Goal: Task Accomplishment & Management: Complete application form

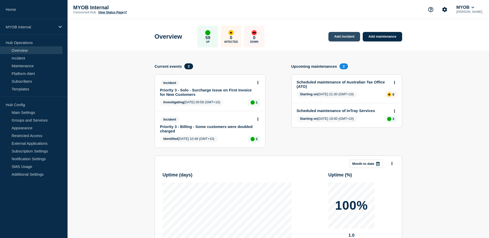
drag, startPoint x: 0, startPoint y: 0, endPoint x: 348, endPoint y: 38, distance: 350.2
click at [348, 38] on link "Add incident" at bounding box center [344, 37] width 32 height 10
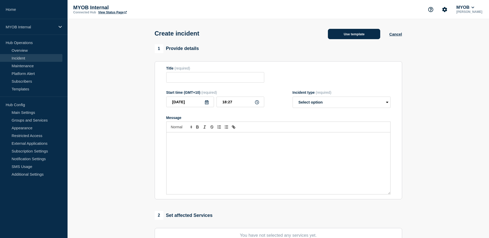
click at [351, 35] on button "Use template" at bounding box center [354, 34] width 52 height 10
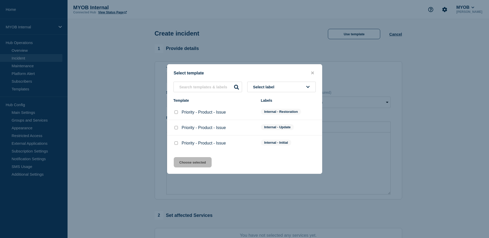
click at [175, 143] on input "Priority - Product - Issue checkbox" at bounding box center [175, 142] width 3 height 3
checkbox input "true"
click at [191, 162] on button "Choose selected" at bounding box center [193, 162] width 38 height 10
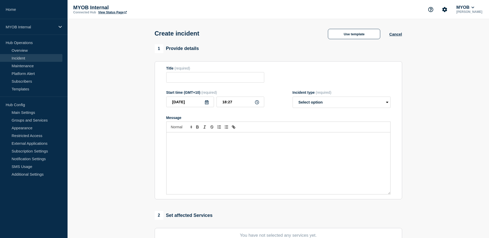
type input "Priority - Product - Issue"
select select "investigating"
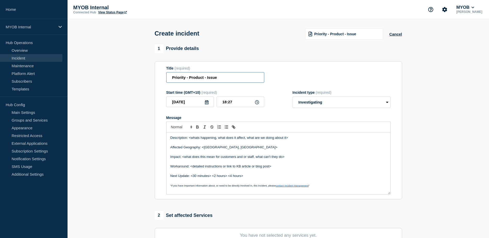
click at [185, 79] on input "Priority - Product - Issue" at bounding box center [215, 77] width 98 height 11
click at [207, 79] on input "Priority 3 - Product - Issue" at bounding box center [215, 77] width 98 height 11
click at [222, 79] on input "Priority 3 - Bedrock - Issue" at bounding box center [215, 77] width 98 height 11
type input "Priority 3 - Bedrock - Teams unable to Login to VDI"
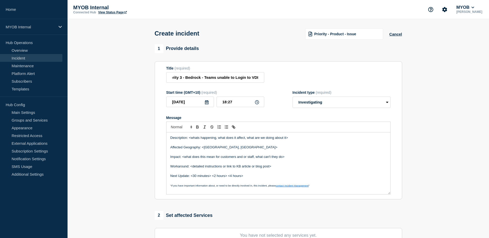
scroll to position [0, 0]
drag, startPoint x: 297, startPoint y: 139, endPoint x: 188, endPoint y: 139, distance: 109.7
click at [188, 139] on p "Description: <whats happening, what does it affect, what are we doing about it>" at bounding box center [278, 137] width 216 height 5
drag, startPoint x: 255, startPoint y: 149, endPoint x: 202, endPoint y: 148, distance: 53.3
click at [202, 148] on p "Affected Geography: <[GEOGRAPHIC_DATA], [GEOGRAPHIC_DATA]>" at bounding box center [278, 147] width 216 height 5
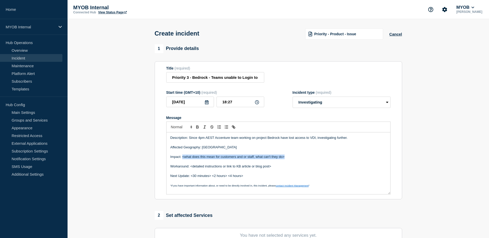
drag, startPoint x: 287, startPoint y: 159, endPoint x: 183, endPoint y: 158, distance: 104.3
click at [183, 158] on p "Impact: <what does this mean for customers and or staff, what can't they do>" at bounding box center [278, 157] width 216 height 5
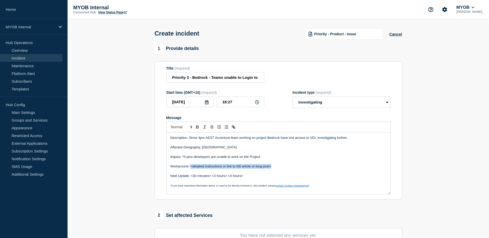
drag, startPoint x: 275, startPoint y: 168, endPoint x: 191, endPoint y: 170, distance: 84.0
click at [191, 169] on p "Workaround: <detailed instructions or link to KB article or blog post>" at bounding box center [278, 166] width 216 height 5
click at [185, 159] on p "Impact: ^0 plus developers are unable to work on the Project" at bounding box center [278, 157] width 216 height 5
drag, startPoint x: 250, startPoint y: 178, endPoint x: 192, endPoint y: 178, distance: 58.5
click at [192, 178] on p "Next Update: <30 minutes> <2 hours> <4 hours>" at bounding box center [278, 176] width 216 height 5
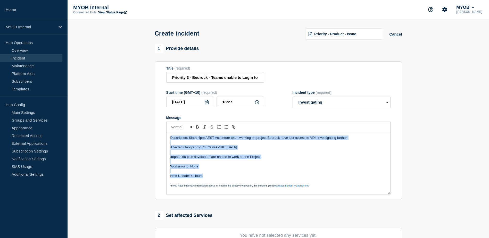
drag, startPoint x: 210, startPoint y: 177, endPoint x: 162, endPoint y: 136, distance: 63.0
click at [162, 136] on section "Title (required) Priority 3 - Bedrock - Teams unable to Login to VDI Start time…" at bounding box center [278, 130] width 247 height 138
copy div "Description: Since 4pm AEST Accenture team working on project Bedrock have lost…"
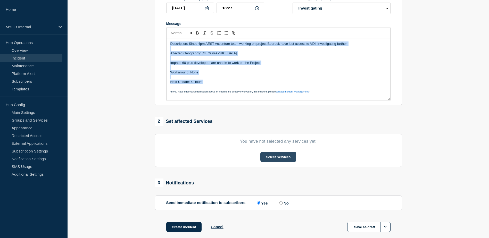
scroll to position [103, 0]
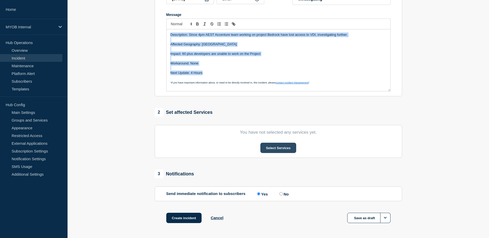
click at [272, 149] on button "Select Services" at bounding box center [278, 148] width 36 height 10
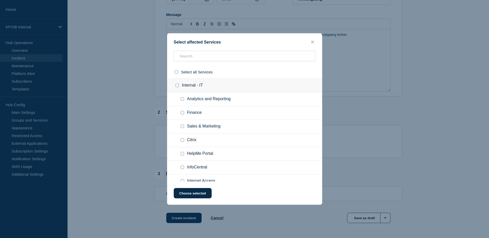
click at [224, 109] on ul "Finance" at bounding box center [244, 113] width 155 height 14
click at [214, 57] on input "text" at bounding box center [245, 56] width 142 height 11
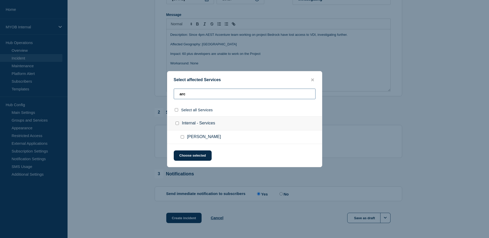
type input "arc"
click at [181, 138] on input "Archie checkbox" at bounding box center [182, 136] width 3 height 3
checkbox input "true"
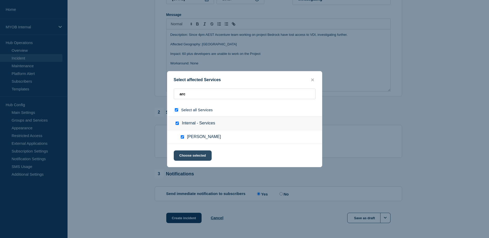
click at [203, 155] on button "Choose selected" at bounding box center [193, 155] width 38 height 10
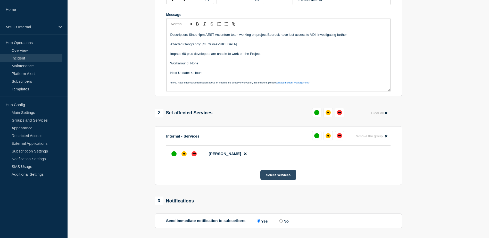
click at [274, 177] on button "Select Services" at bounding box center [278, 175] width 36 height 10
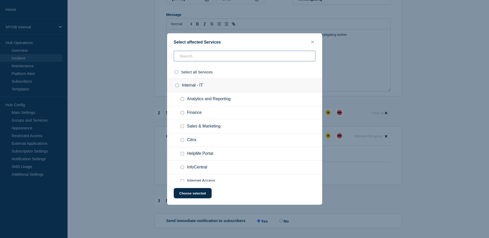
click at [215, 59] on input "text" at bounding box center [245, 56] width 142 height 11
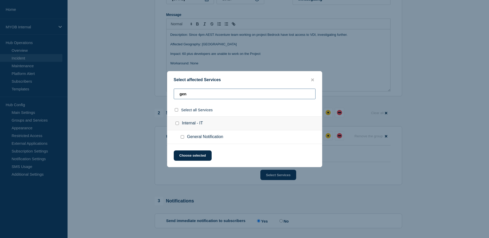
type input "gen"
click at [184, 138] on input "General Notification checkbox" at bounding box center [182, 136] width 3 height 3
checkbox input "true"
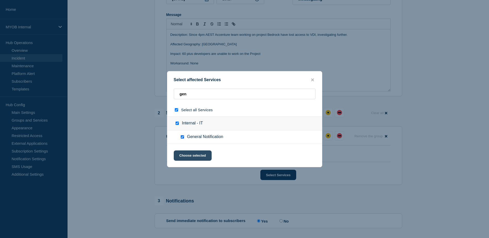
click at [198, 159] on button "Choose selected" at bounding box center [193, 155] width 38 height 10
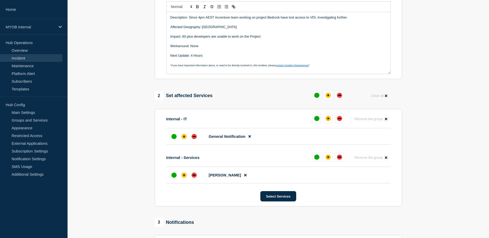
scroll to position [129, 0]
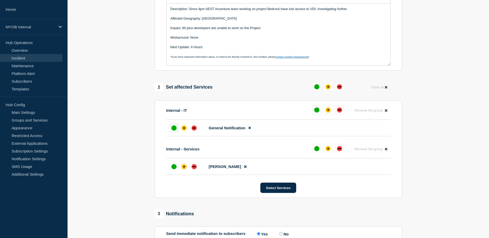
click at [174, 129] on div "up" at bounding box center [173, 127] width 5 height 5
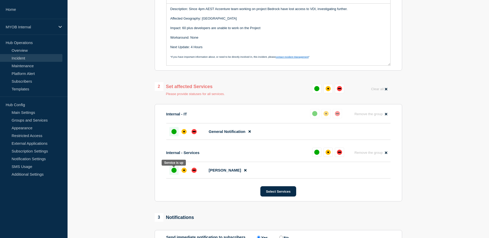
click at [175, 172] on div "up" at bounding box center [173, 170] width 5 height 5
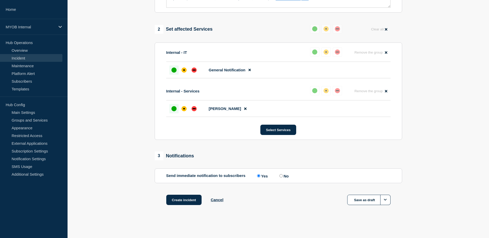
scroll to position [189, 0]
click at [196, 197] on button "Create incident" at bounding box center [184, 199] width 36 height 10
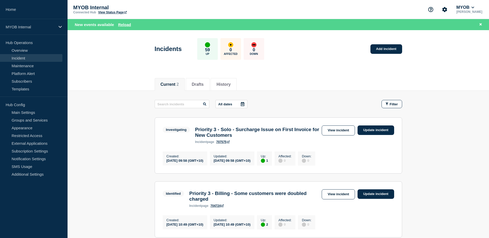
drag, startPoint x: 125, startPoint y: 25, endPoint x: 128, endPoint y: 28, distance: 3.8
click at [125, 25] on button "Reload" at bounding box center [124, 24] width 13 height 4
